Goal: Information Seeking & Learning: Learn about a topic

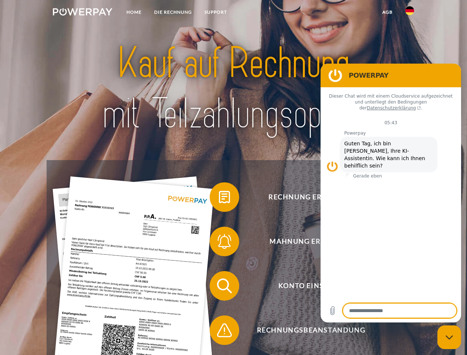
click at [83, 13] on img at bounding box center [83, 11] width 60 height 7
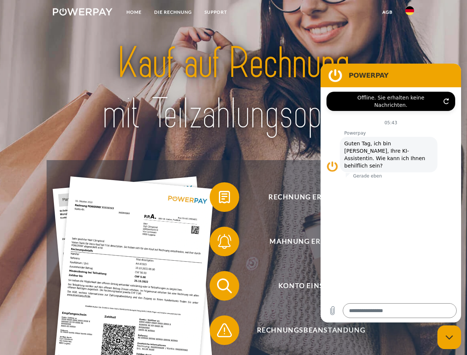
click at [410, 13] on img at bounding box center [410, 10] width 9 height 9
click at [388, 12] on link "agb" at bounding box center [387, 12] width 23 height 13
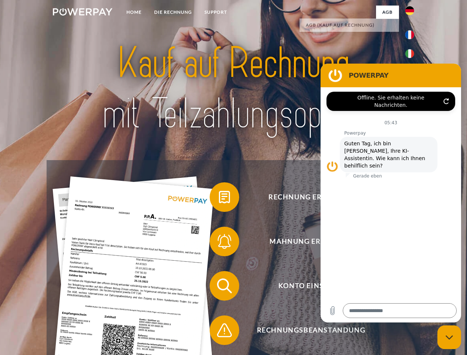
click at [219, 199] on span at bounding box center [213, 197] width 37 height 37
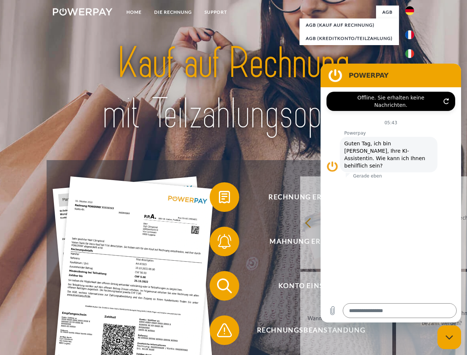
click at [219, 243] on div "Rechnung erhalten? Mahnung erhalten? Konto einsehen" at bounding box center [234, 308] width 374 height 296
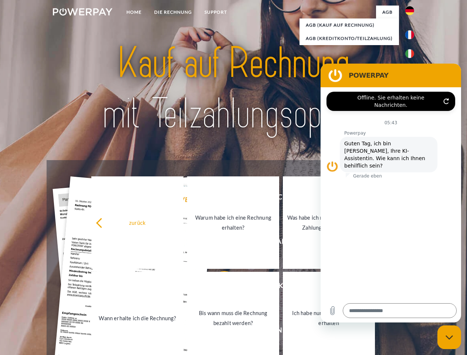
click at [219, 288] on link "Bis wann muss die Rechnung bezahlt werden?" at bounding box center [233, 318] width 92 height 93
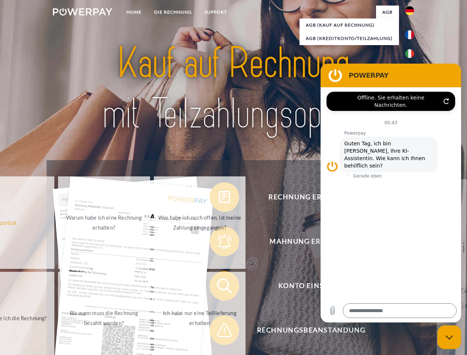
click at [219, 332] on span at bounding box center [213, 330] width 37 height 37
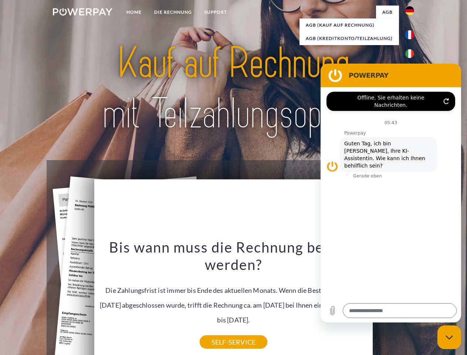
click at [450, 338] on icon "Messaging-Fenster schließen" at bounding box center [450, 337] width 8 height 5
type textarea "*"
